Goal: Browse casually

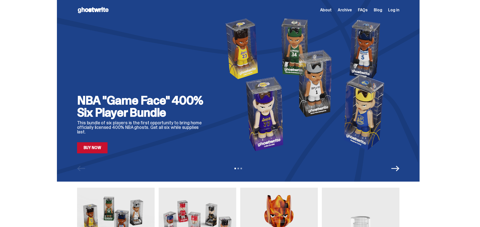
scroll to position [452, 0]
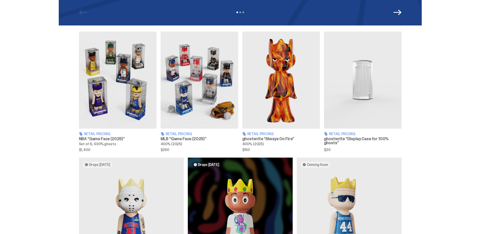
scroll to position [156, 0]
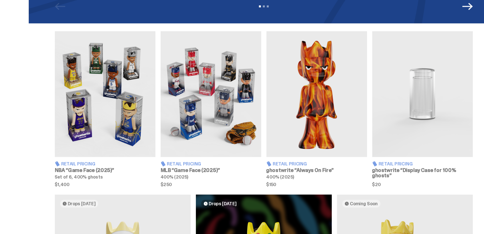
click at [144, 103] on img at bounding box center [118, 79] width 78 height 97
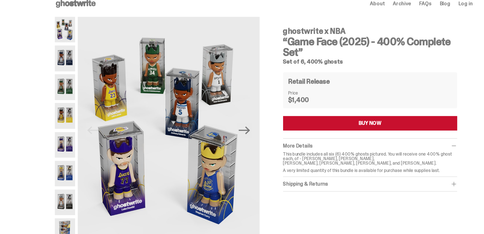
click at [92, 78] on img at bounding box center [87, 75] width 16 height 20
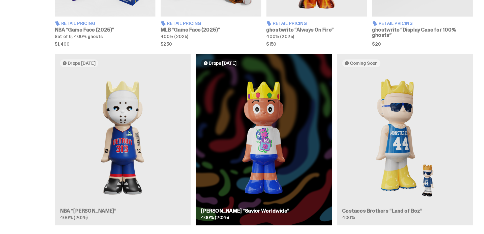
scroll to position [225, 0]
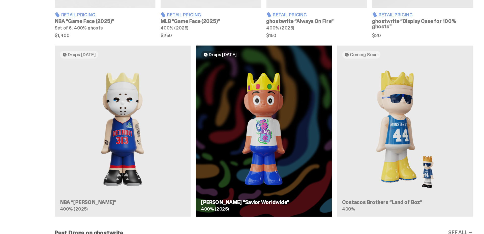
click at [148, 150] on div "Drops Oct 14 NBA “Eminem” 400% (2025) Drops Oct 21 Jae Tips “Savior Worldwide” …" at bounding box center [240, 156] width 363 height 136
click at [141, 153] on div "Drops Oct 14 NBA “Eminem” 400% (2025) Drops Oct 21 Jae Tips “Savior Worldwide” …" at bounding box center [240, 156] width 363 height 136
click at [133, 135] on div "Drops Oct 14 NBA “Eminem” 400% (2025) Drops Oct 21 Jae Tips “Savior Worldwide” …" at bounding box center [240, 156] width 363 height 136
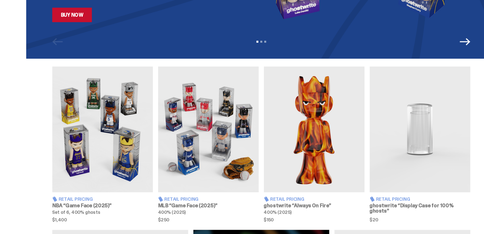
scroll to position [136, 0]
